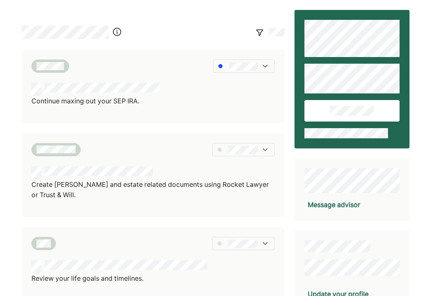
click at [343, 208] on div "Message advisor" at bounding box center [333, 205] width 52 height 10
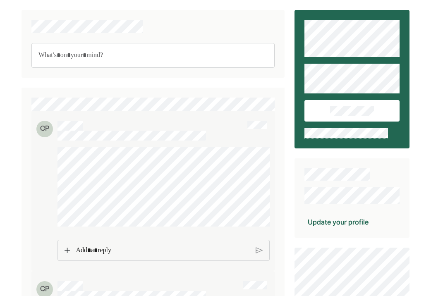
click at [96, 250] on p "Rich Text Editor. Editing area: main" at bounding box center [163, 250] width 174 height 11
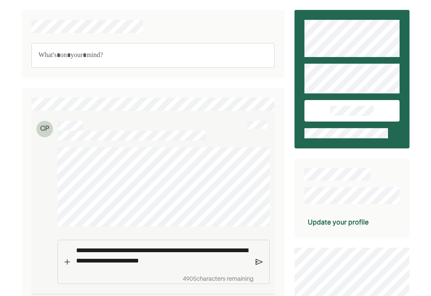
click at [260, 261] on img at bounding box center [258, 261] width 7 height 7
